Goal: Information Seeking & Learning: Learn about a topic

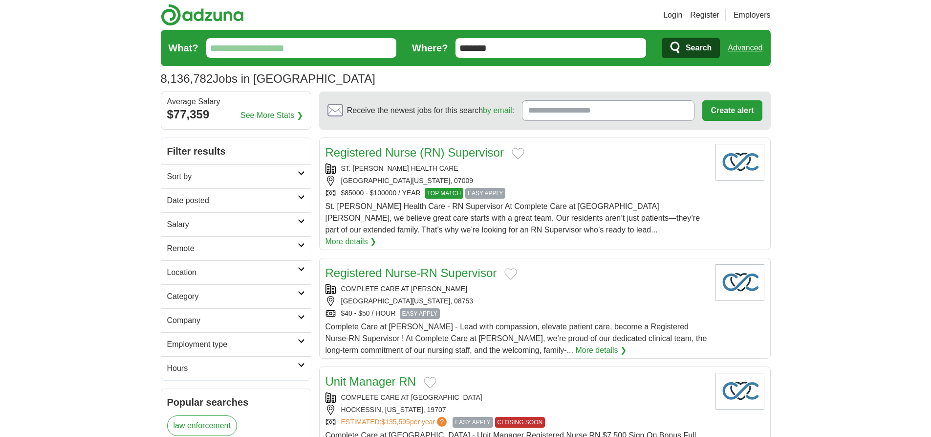
type input "*******"
click at [745, 48] on link "Advanced" at bounding box center [745, 48] width 35 height 20
